Goal: Task Accomplishment & Management: Use online tool/utility

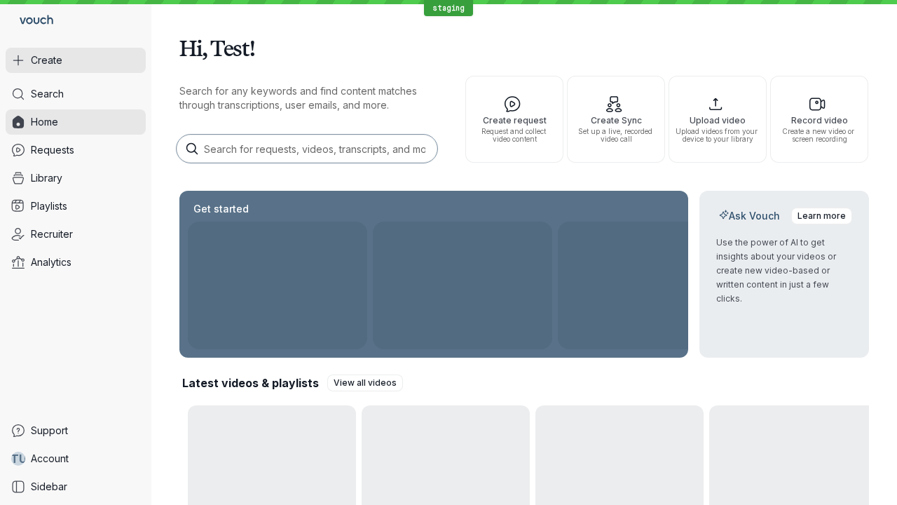
click at [76, 60] on button "Create" at bounding box center [76, 60] width 140 height 25
